Goal: Information Seeking & Learning: Learn about a topic

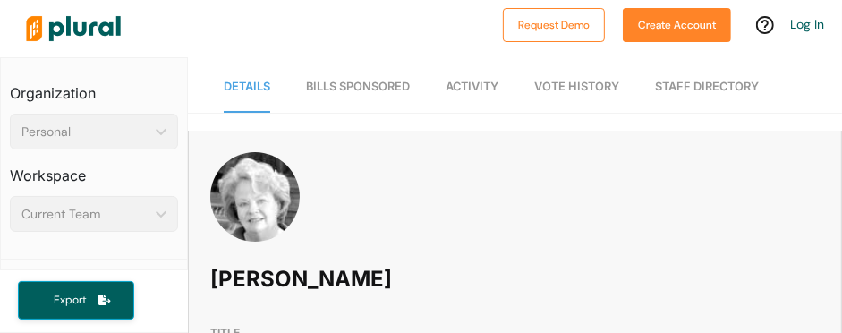
click at [213, 224] on div "[PERSON_NAME]" at bounding box center [515, 234] width 652 height 165
click at [213, 224] on div "Mary Margaret Oliver" at bounding box center [515, 234] width 652 height 165
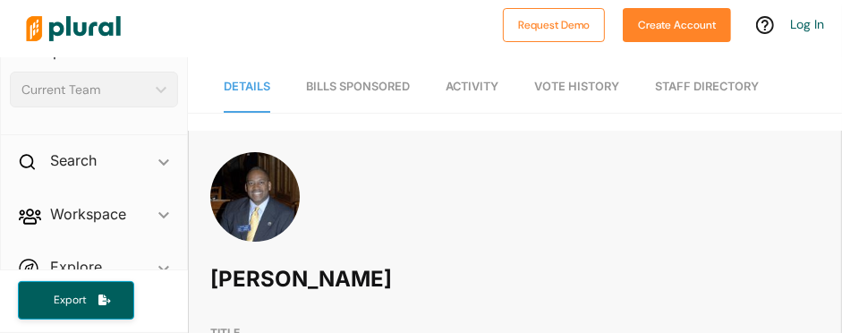
click at [389, 92] on span "Bills Sponsored" at bounding box center [358, 86] width 104 height 13
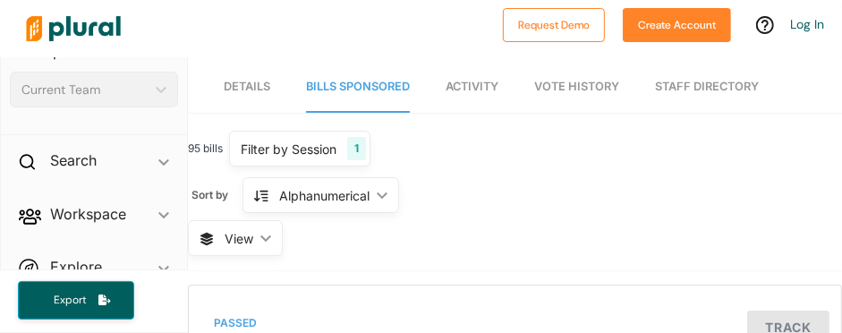
click at [491, 93] on link "Activity" at bounding box center [471, 87] width 53 height 51
click at [248, 77] on link "Details" at bounding box center [247, 87] width 47 height 51
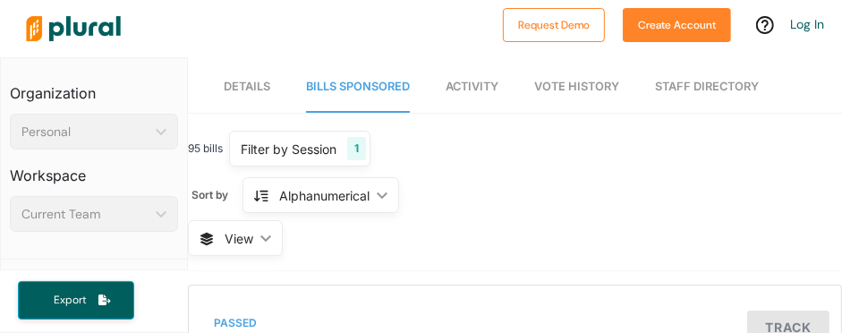
click at [241, 89] on span "Details" at bounding box center [247, 86] width 47 height 13
